Goal: Task Accomplishment & Management: Use online tool/utility

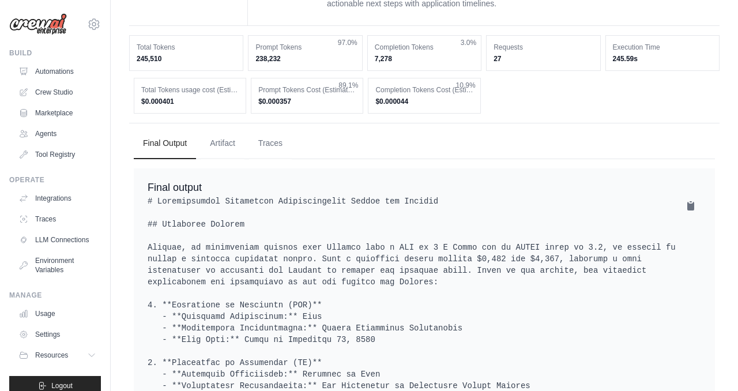
scroll to position [10, 0]
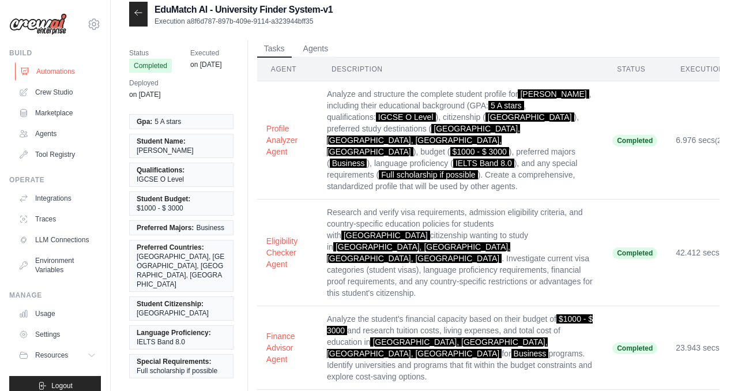
click at [71, 71] on link "Automations" at bounding box center [58, 71] width 87 height 18
click at [630, 14] on div "EduMatch AI - University Finder System-v1 Execution a8f6d787-897b-409e-9114-a32…" at bounding box center [424, 14] width 590 height 25
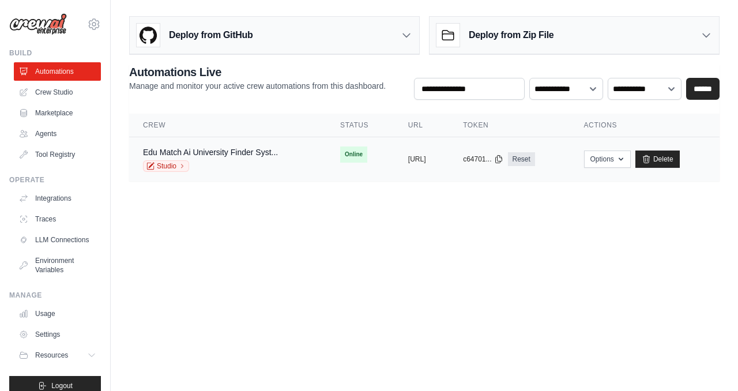
click at [446, 150] on td "copied https://edumatch-ai-university-find" at bounding box center [421, 159] width 55 height 44
click at [426, 156] on button "https://edumatch-ai-university-find" at bounding box center [417, 158] width 18 height 9
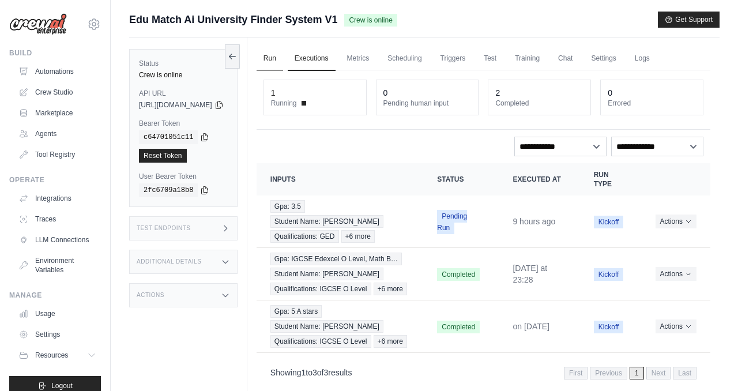
click at [283, 57] on link "Run" at bounding box center [270, 59] width 27 height 24
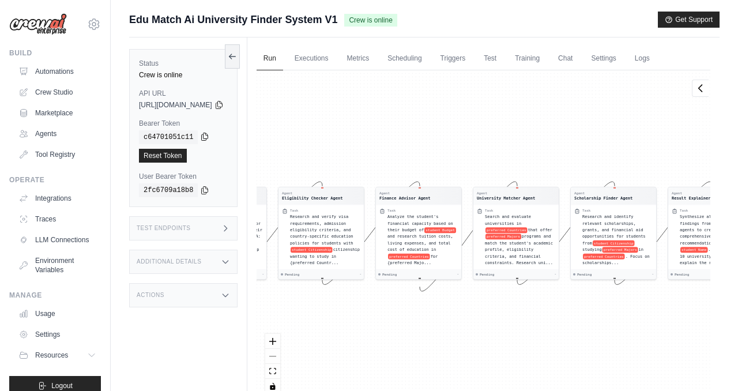
click at [205, 137] on icon at bounding box center [204, 136] width 9 height 9
click at [206, 135] on icon at bounding box center [204, 136] width 9 height 9
click at [224, 103] on icon at bounding box center [218, 104] width 9 height 9
click at [623, 59] on link "Settings" at bounding box center [603, 59] width 39 height 24
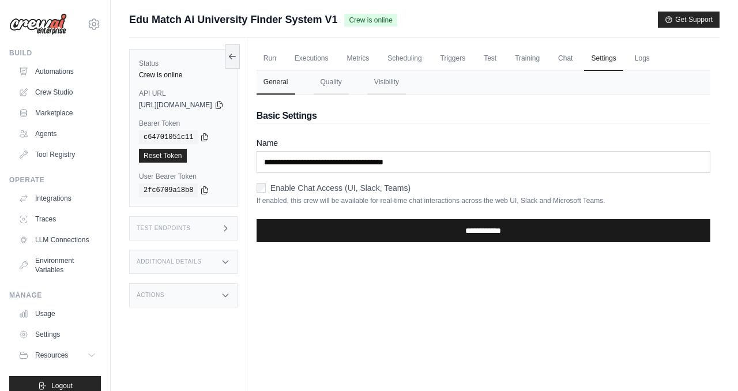
click at [391, 232] on input "**********" at bounding box center [484, 230] width 454 height 23
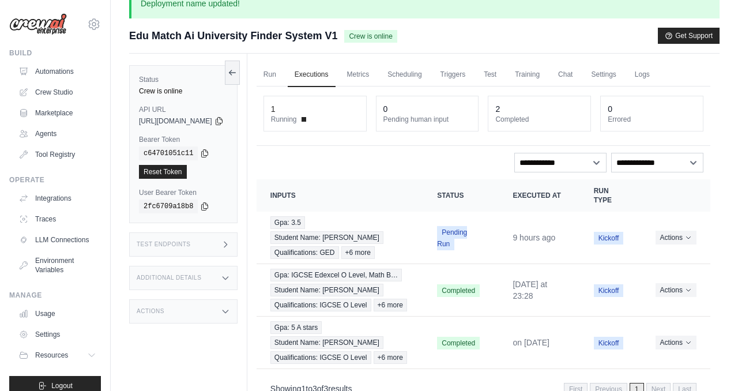
scroll to position [17, 0]
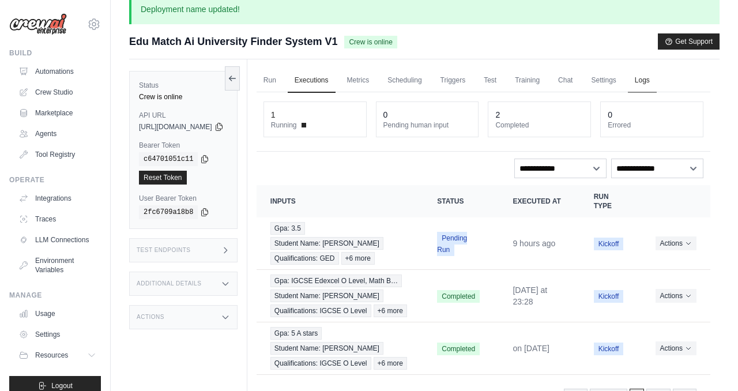
click at [657, 76] on link "Logs" at bounding box center [642, 81] width 29 height 24
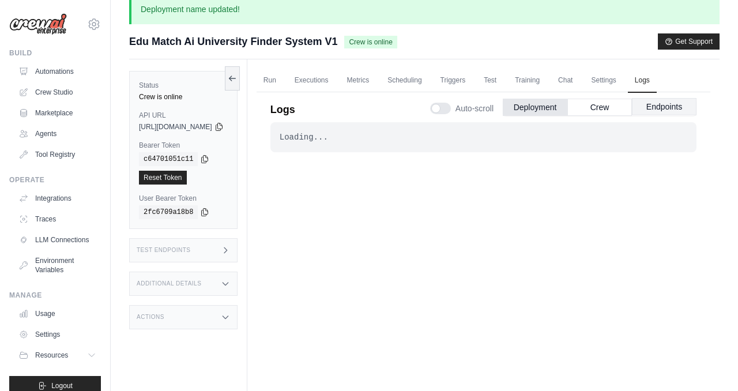
click at [667, 110] on button "Endpoints" at bounding box center [664, 106] width 65 height 17
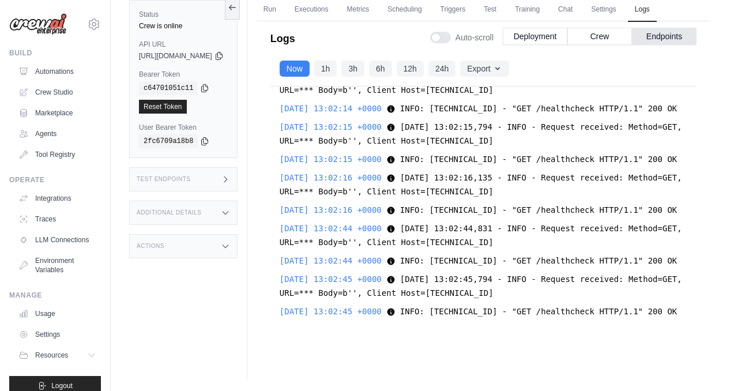
scroll to position [30942, 0]
drag, startPoint x: 439, startPoint y: 312, endPoint x: 383, endPoint y: 18, distance: 298.8
click at [308, 154] on div "[DATE] 11:40:41 +0000 2025-09-03 11:40:41,173 - INFO - Request received: Method…" at bounding box center [483, 209] width 426 height 246
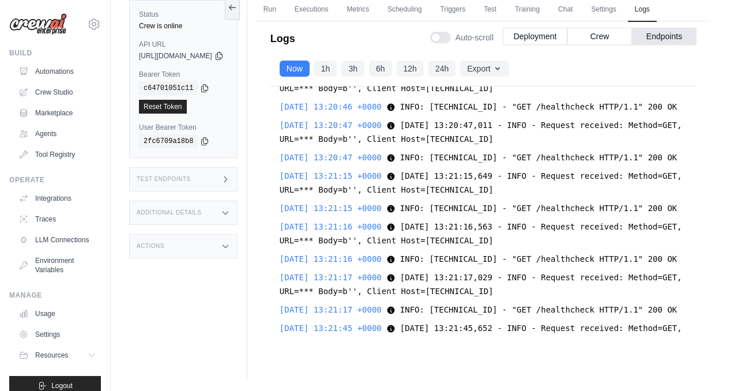
copy div "[DATE] 12:59:44 +0000 INFO: [TECHNICAL_ID] - "GET /healthcheck HTTP/1.1" 200 OK…"
